Goal: Register for event/course

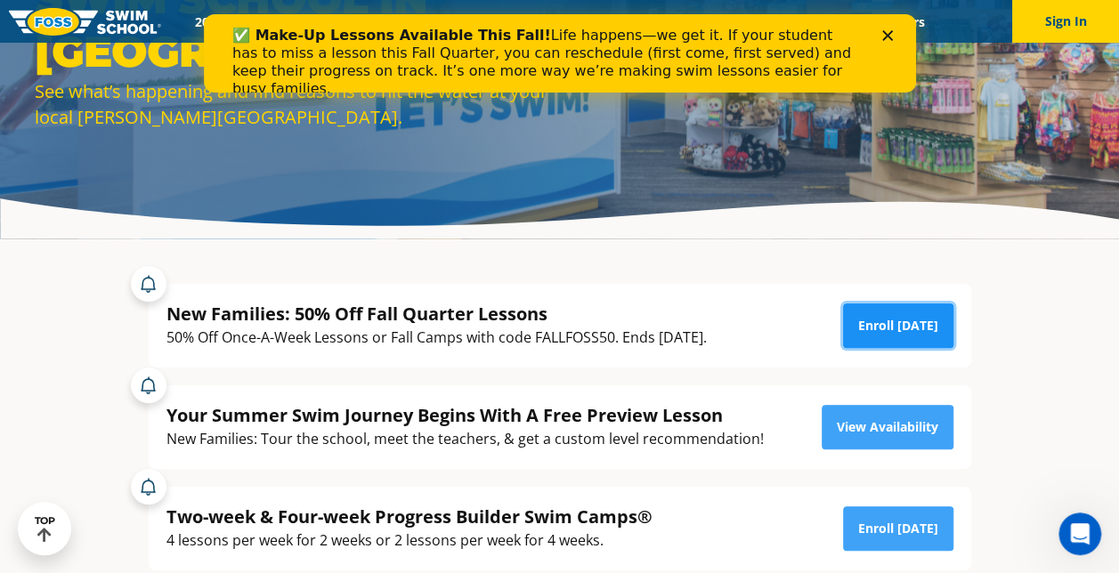
click at [876, 319] on link "Enroll Today" at bounding box center [898, 326] width 110 height 45
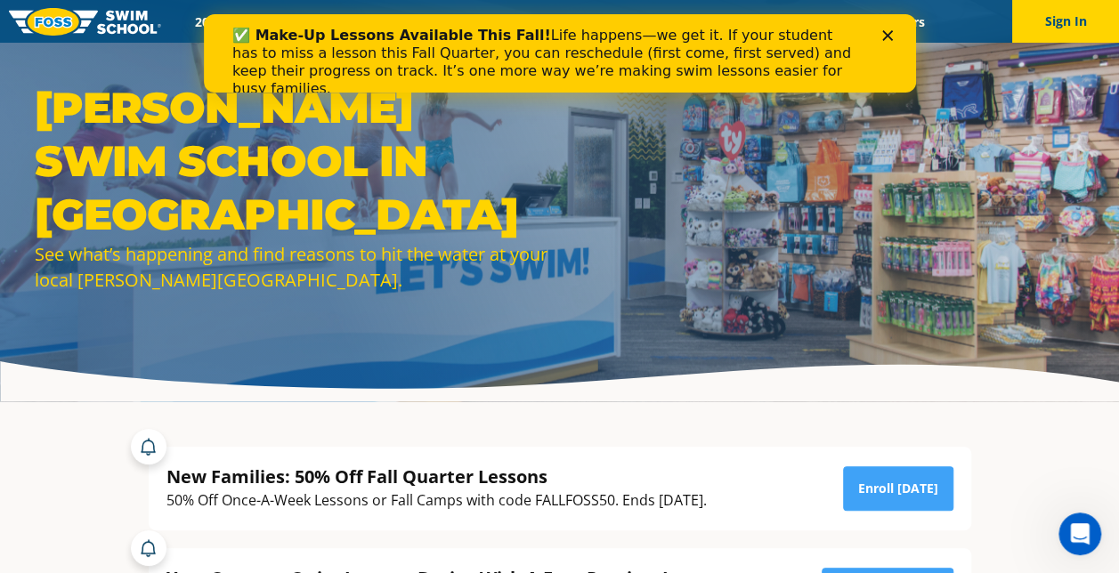
click at [886, 34] on polygon "Close" at bounding box center [886, 35] width 11 height 11
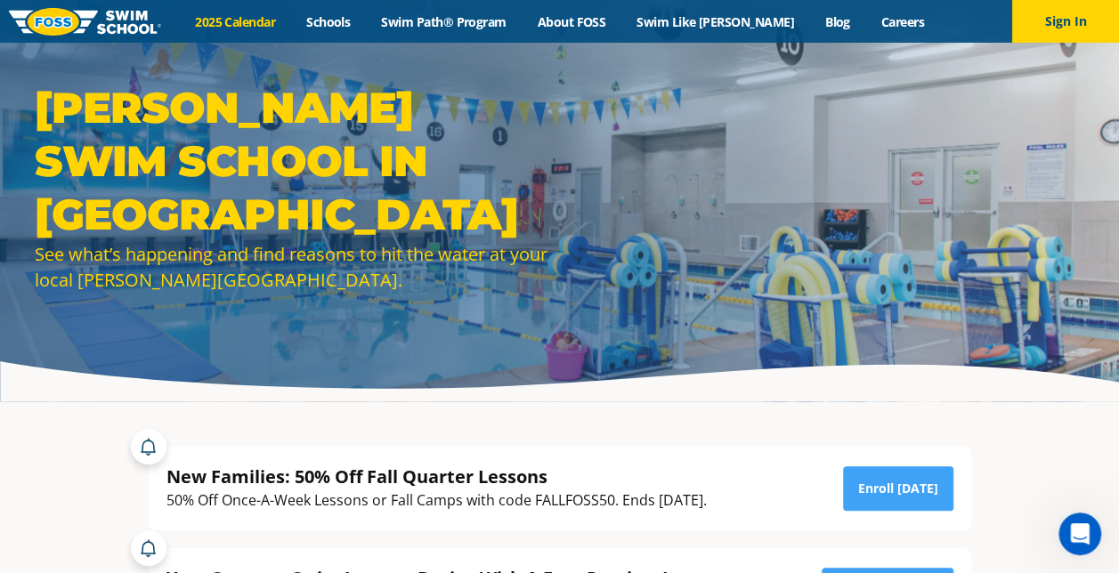
click at [268, 14] on link "2025 Calendar" at bounding box center [235, 21] width 111 height 17
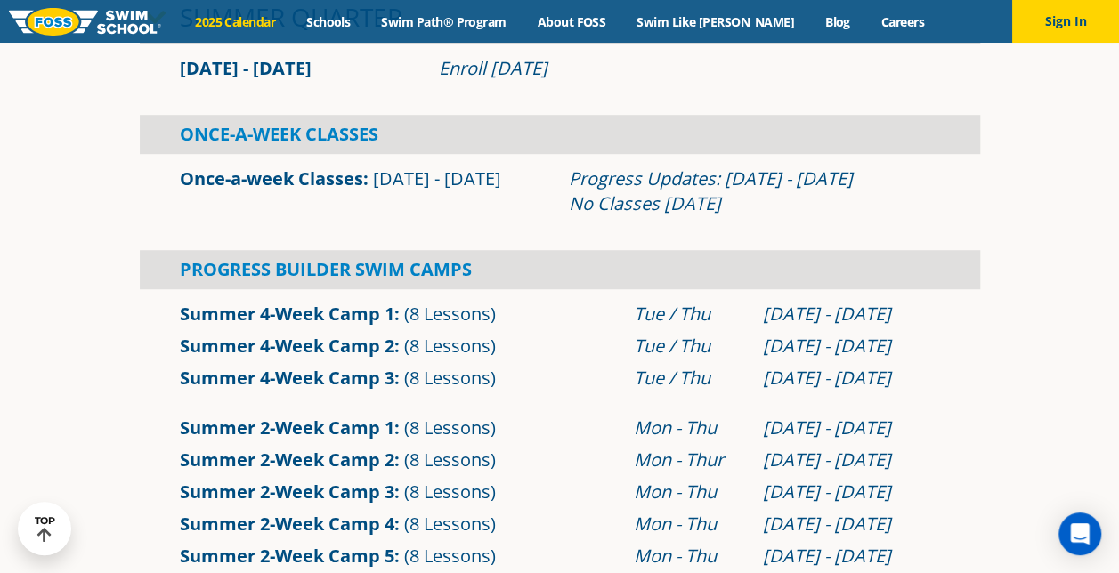
scroll to position [112, 0]
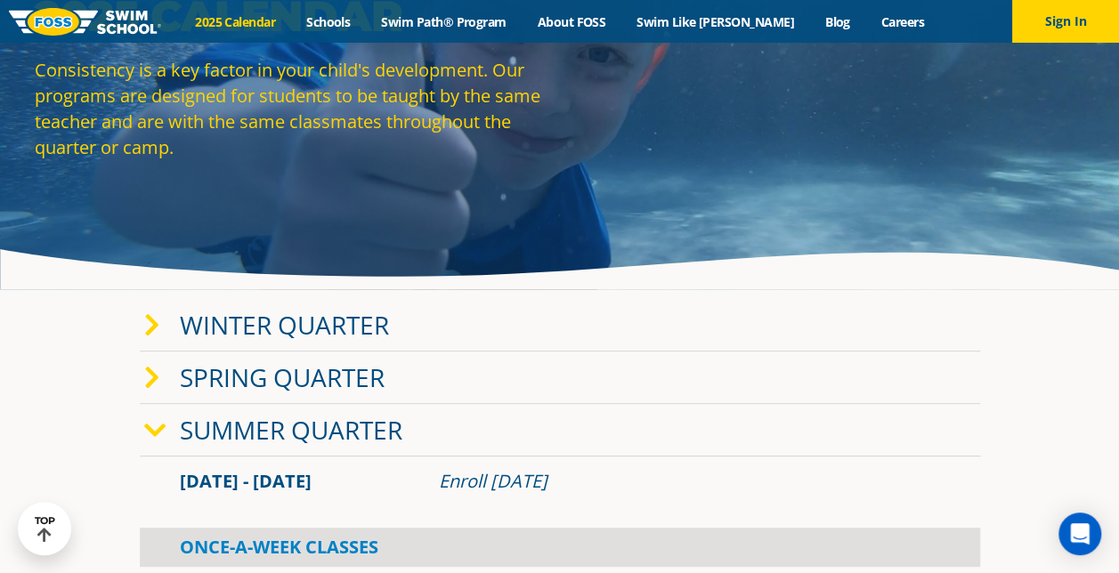
click at [294, 341] on link "Winter Quarter" at bounding box center [284, 325] width 209 height 34
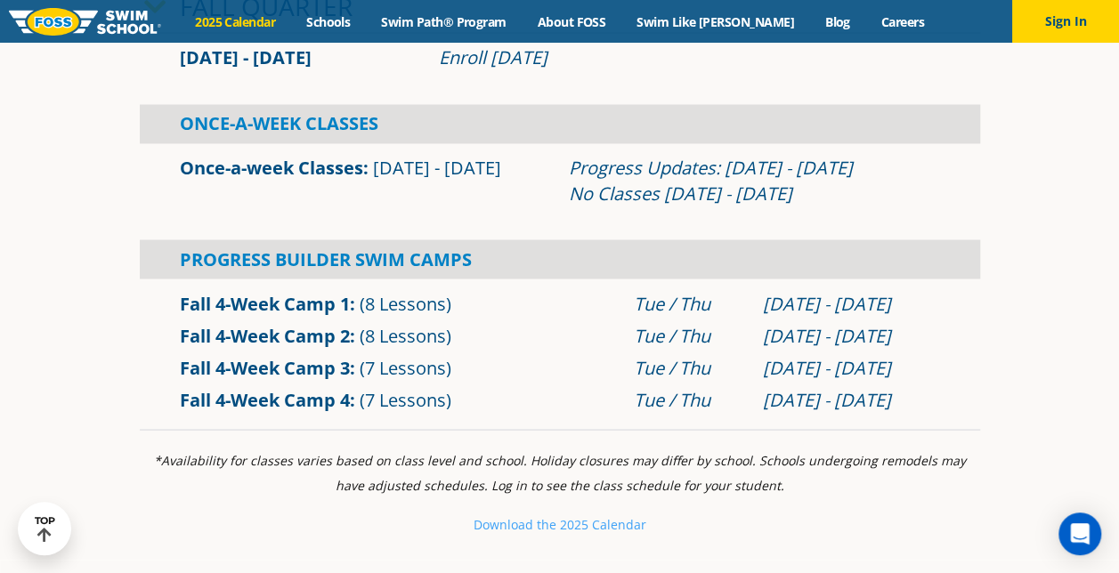
scroll to position [1418, 0]
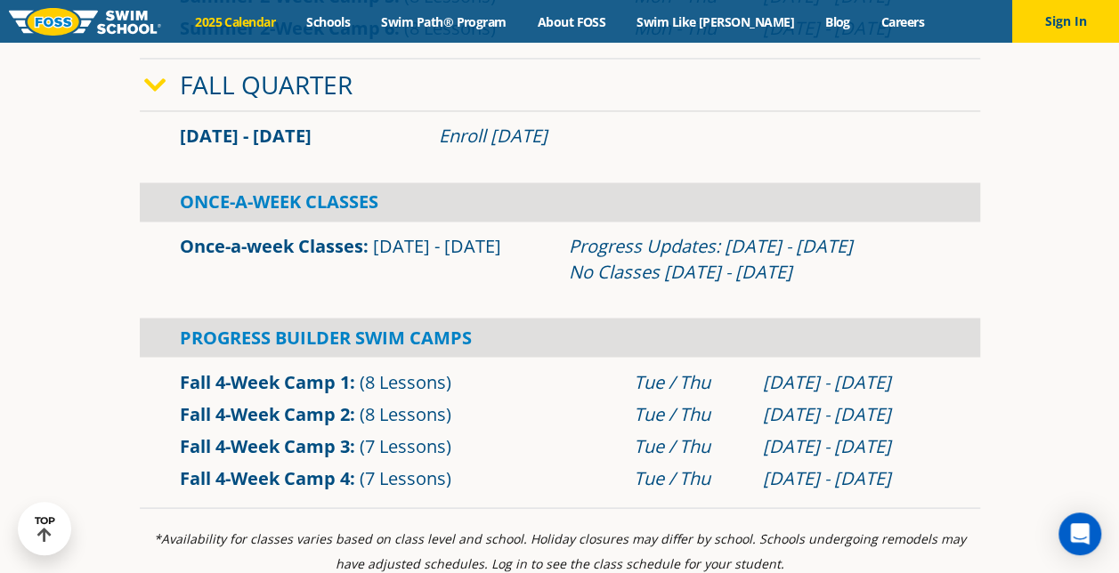
click at [331, 247] on link "Once-a-week Classes" at bounding box center [271, 246] width 183 height 24
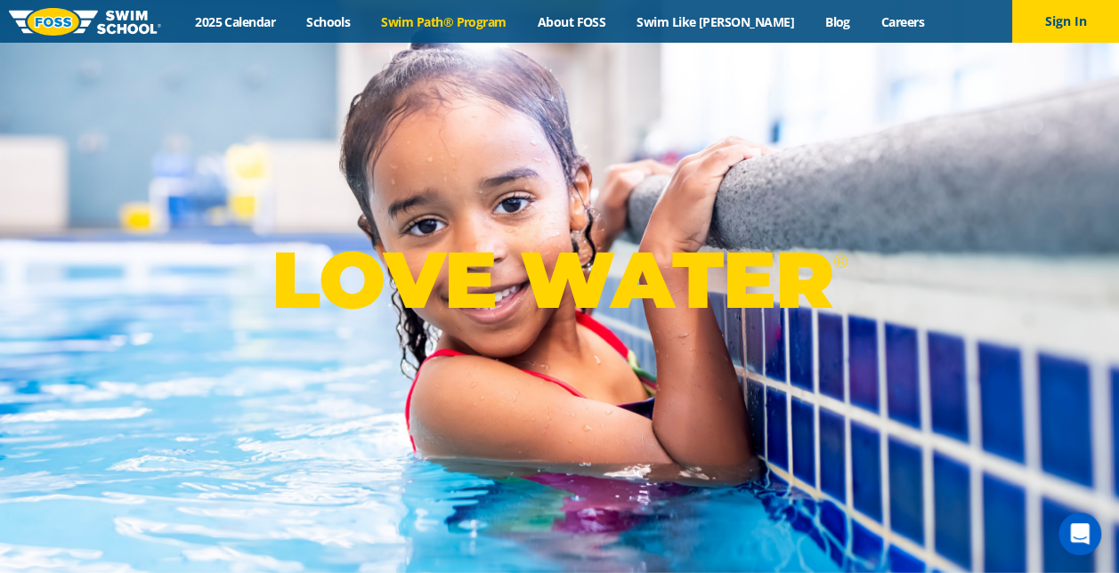
click at [461, 29] on link "Swim Path® Program" at bounding box center [444, 21] width 156 height 17
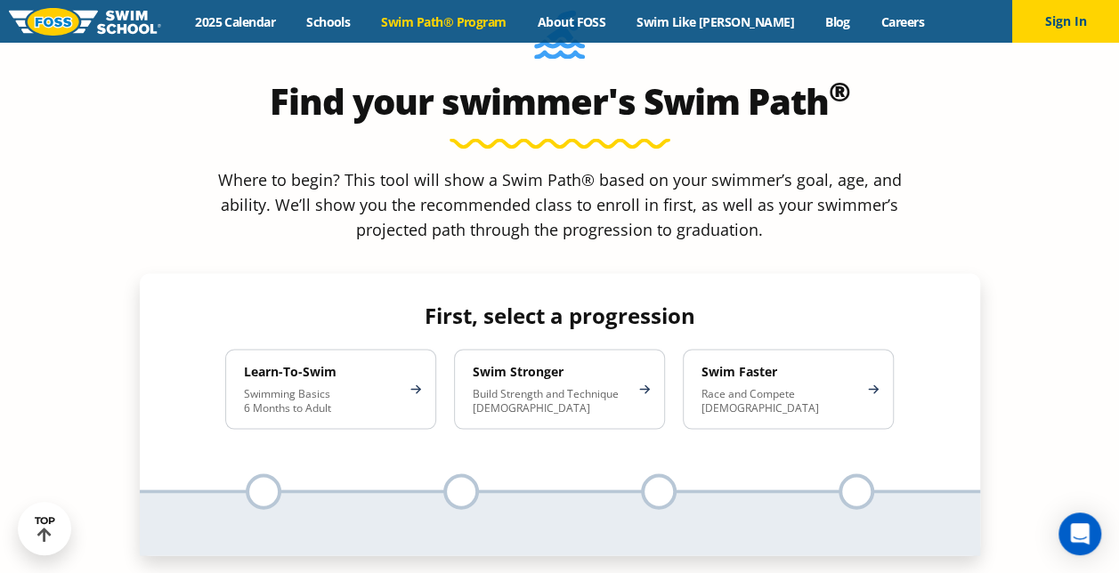
scroll to position [1592, 0]
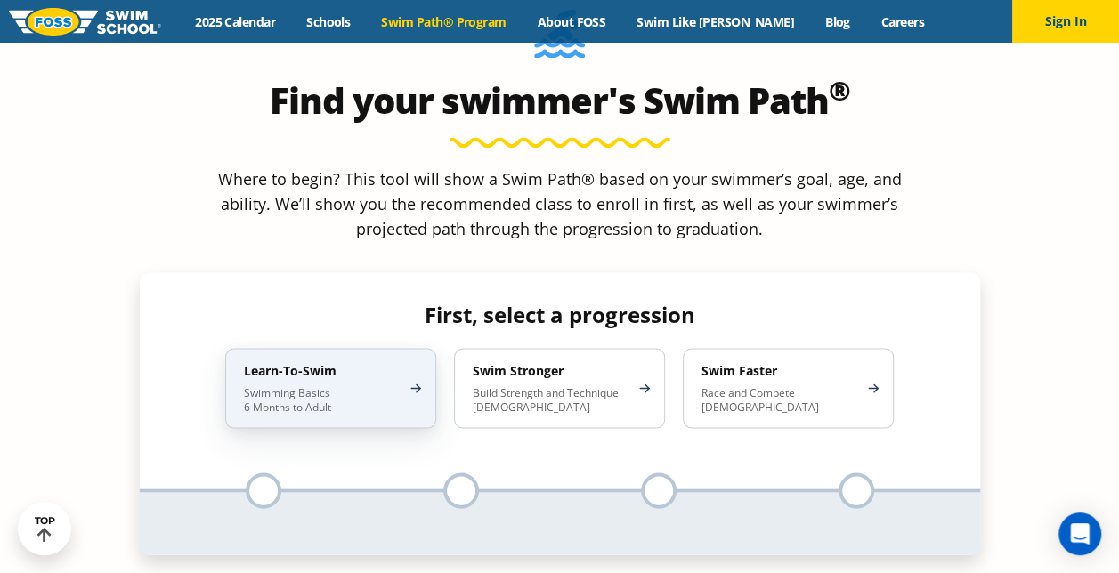
click at [288, 362] on h4 "Learn-To-Swim" at bounding box center [322, 370] width 156 height 16
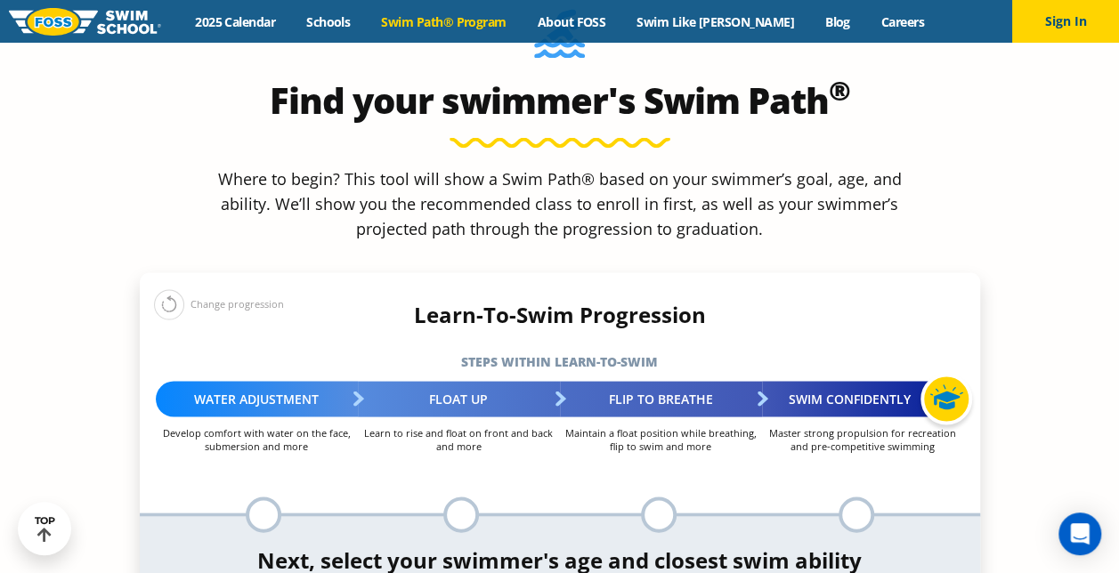
scroll to position [1777, 0]
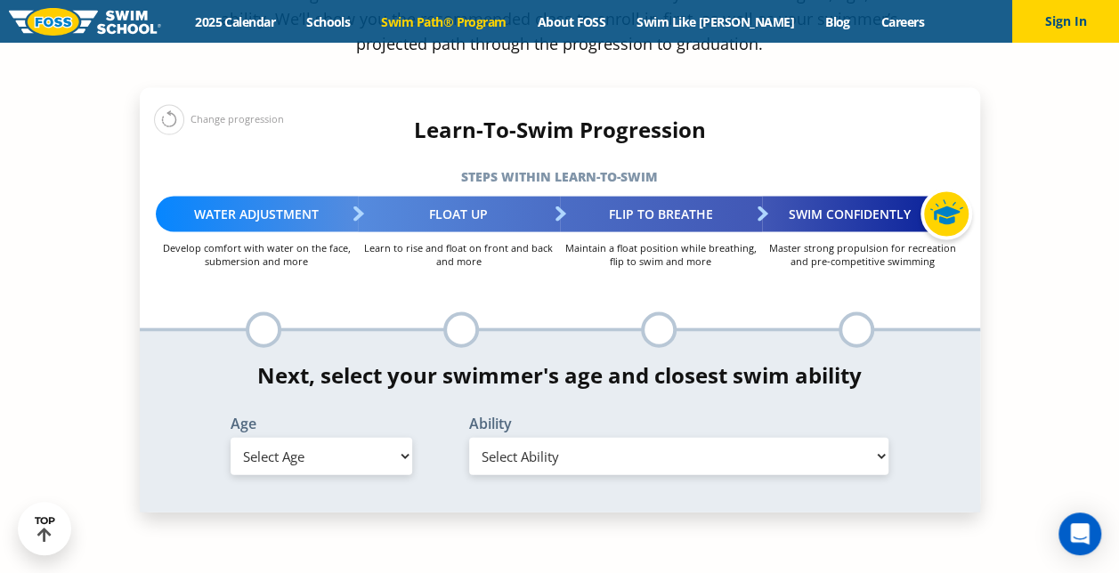
click at [368, 438] on select "Select Age [DEMOGRAPHIC_DATA] months - 1 year 1 year 2 years 3 years 4 years 5 …" at bounding box center [322, 456] width 182 height 37
select select "3-years"
click at [231, 438] on select "Select Age [DEMOGRAPHIC_DATA] months - 1 year 1 year 2 years 3 years 4 years 5 …" at bounding box center [322, 456] width 182 height 37
click at [522, 438] on select "Select Ability First in-water experience When in the water, reliant on a life j…" at bounding box center [679, 456] width 420 height 37
select select "3-years-when-in-the-water-reliant-on-a-life-jacket-or-floatation-device"
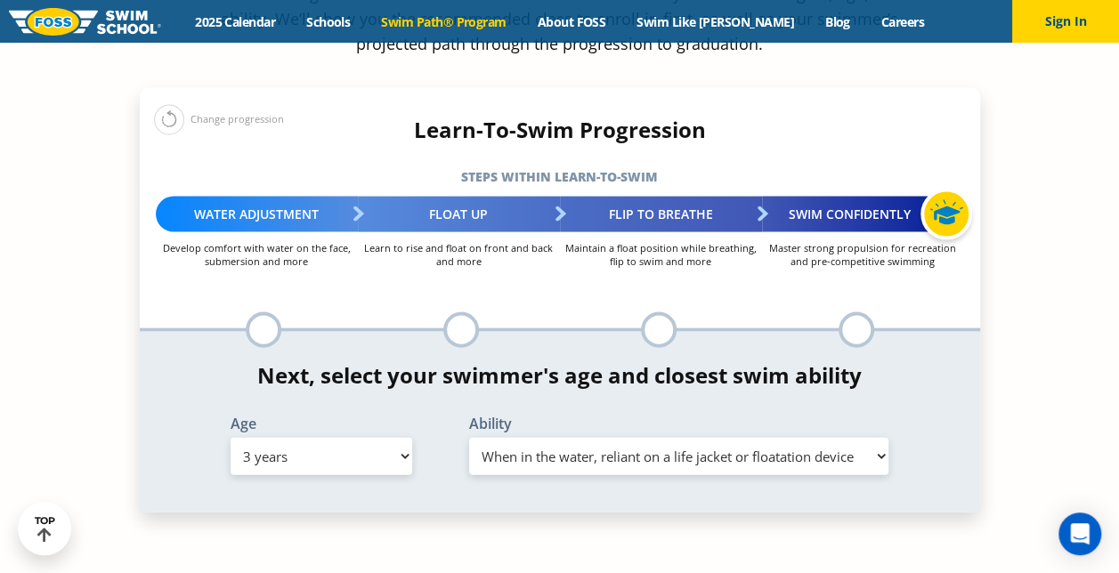
click at [469, 438] on select "Select Ability First in-water experience When in the water, reliant on a life j…" at bounding box center [679, 456] width 420 height 37
